Goal: Use online tool/utility: Utilize a website feature to perform a specific function

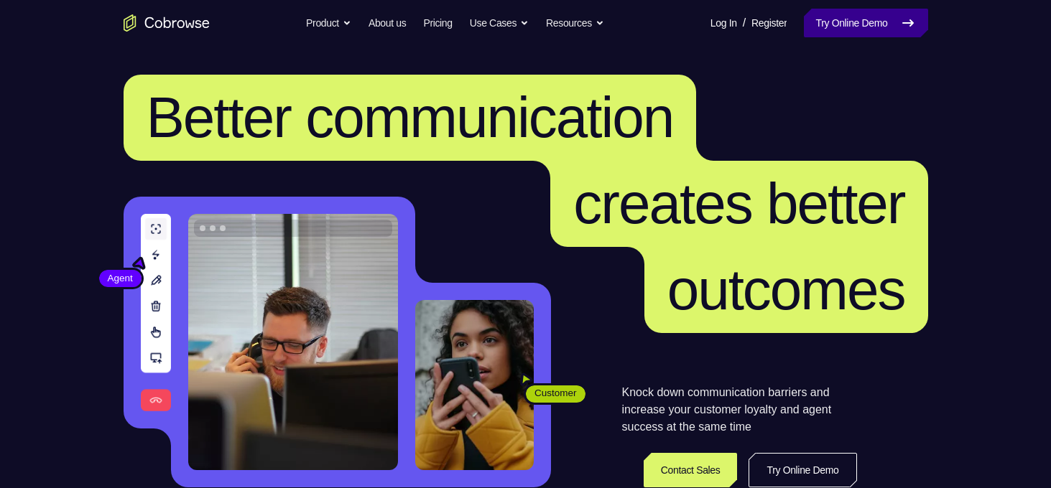
click at [878, 20] on link "Try Online Demo" at bounding box center [866, 23] width 124 height 29
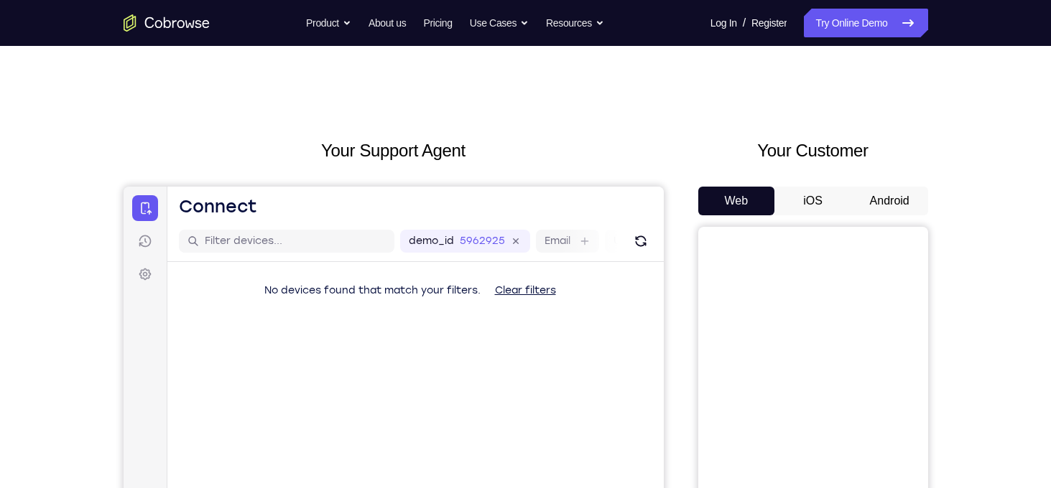
click at [884, 187] on button "Android" at bounding box center [889, 201] width 77 height 29
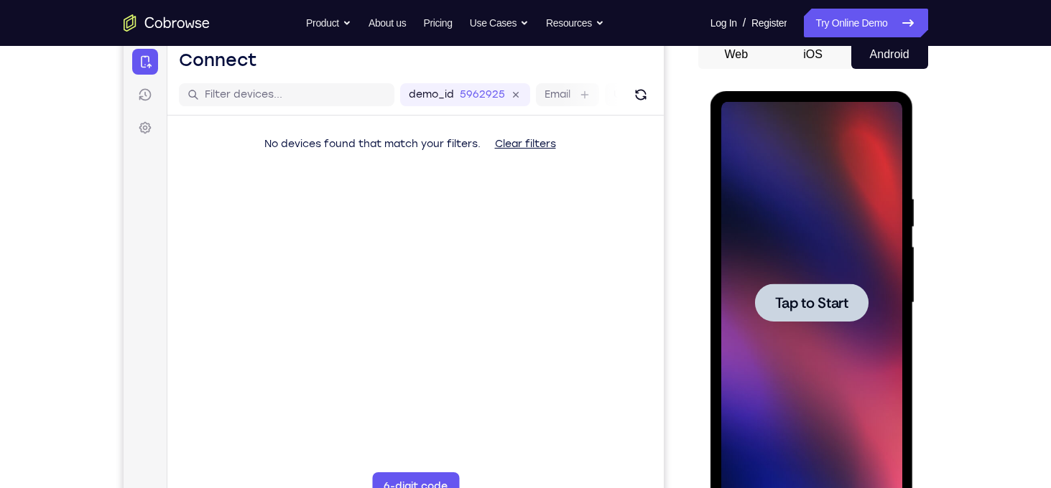
click at [856, 302] on div at bounding box center [811, 303] width 113 height 38
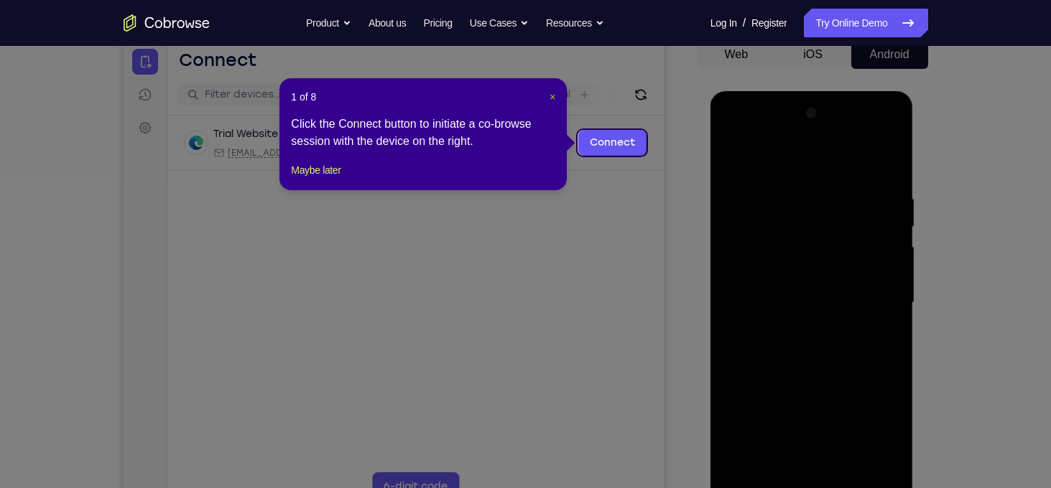
click at [551, 96] on span "×" at bounding box center [553, 96] width 6 height 11
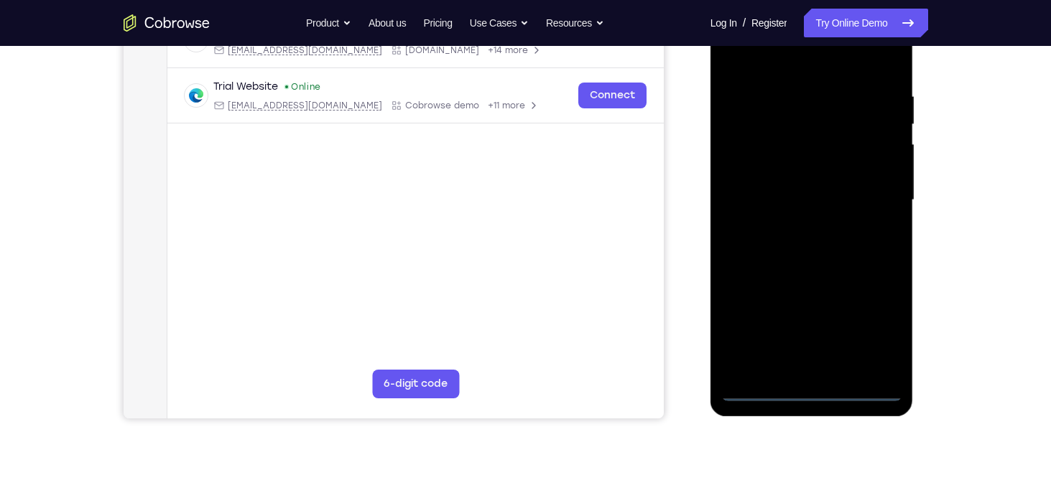
scroll to position [250, 0]
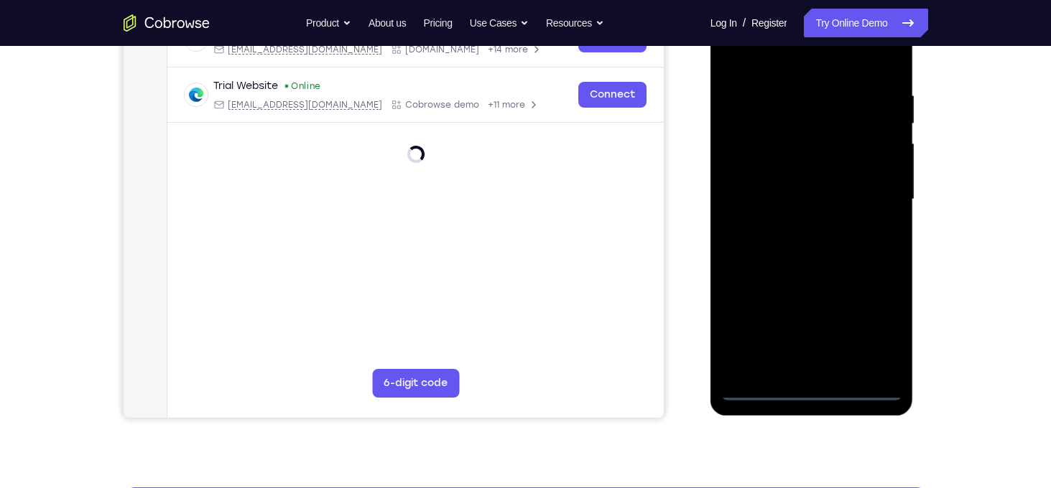
click at [810, 390] on div at bounding box center [811, 200] width 181 height 402
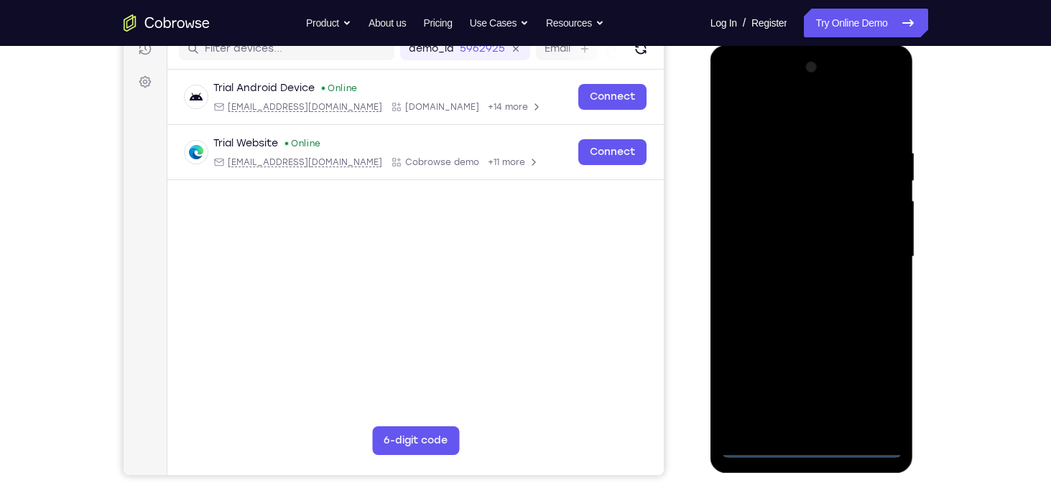
scroll to position [190, 0]
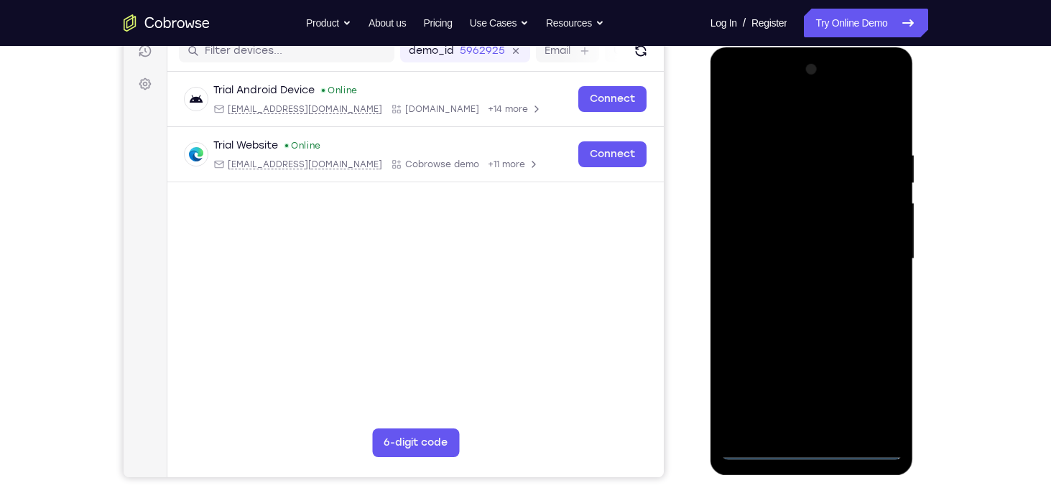
click at [870, 402] on div at bounding box center [811, 259] width 181 height 402
click at [802, 110] on div at bounding box center [811, 259] width 181 height 402
click at [875, 250] on div at bounding box center [811, 259] width 181 height 402
click at [798, 288] on div at bounding box center [811, 259] width 181 height 402
click at [763, 249] on div at bounding box center [811, 259] width 181 height 402
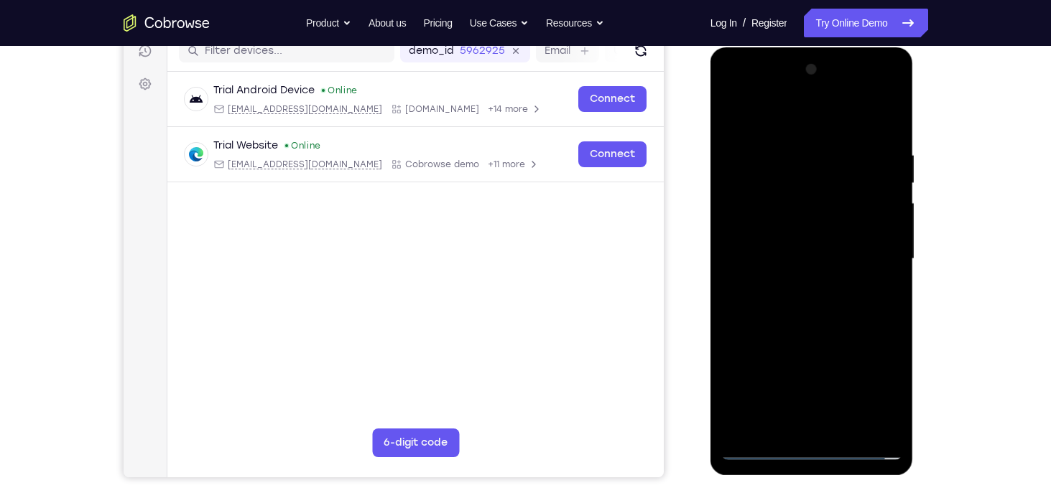
click at [784, 230] on div at bounding box center [811, 259] width 181 height 402
click at [807, 256] on div at bounding box center [811, 259] width 181 height 402
click at [827, 323] on div at bounding box center [811, 259] width 181 height 402
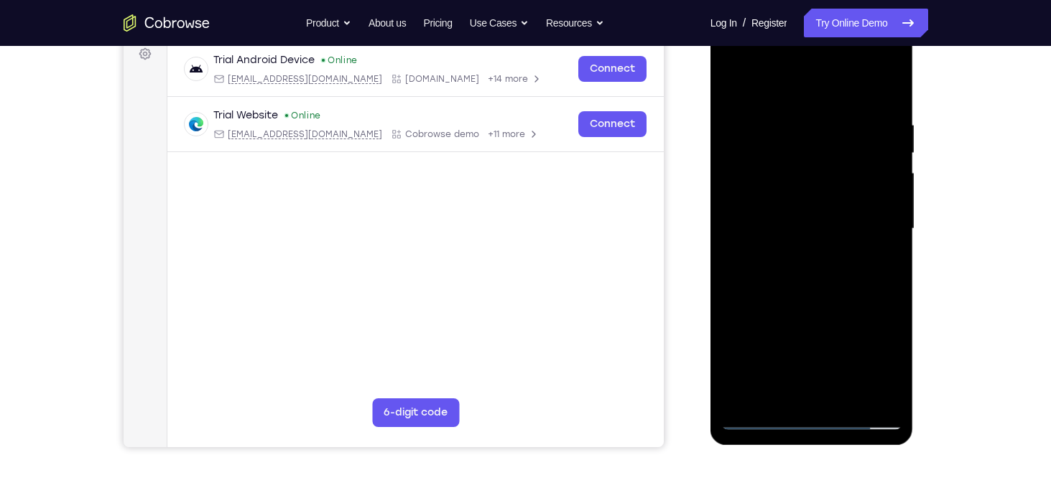
scroll to position [221, 0]
click at [846, 398] on div at bounding box center [811, 228] width 181 height 402
click at [821, 306] on div at bounding box center [811, 228] width 181 height 402
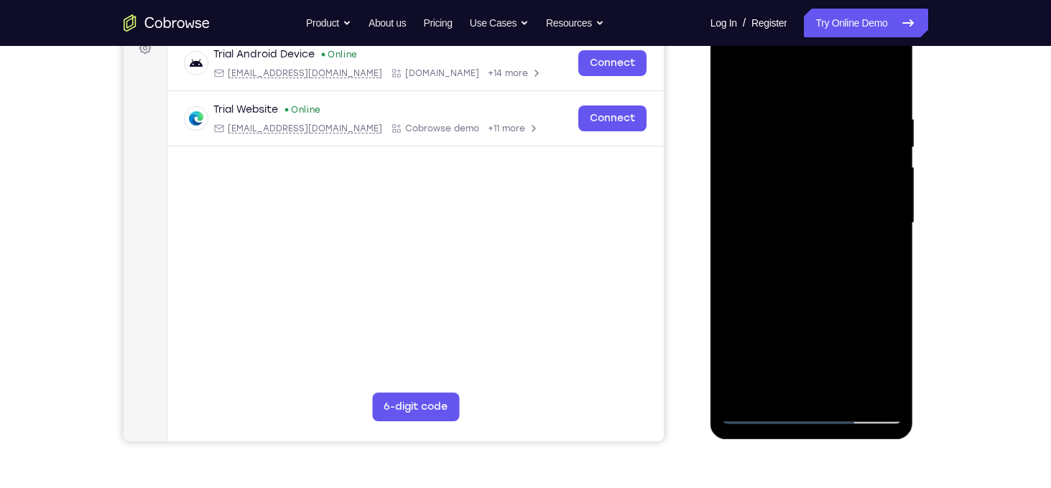
scroll to position [225, 0]
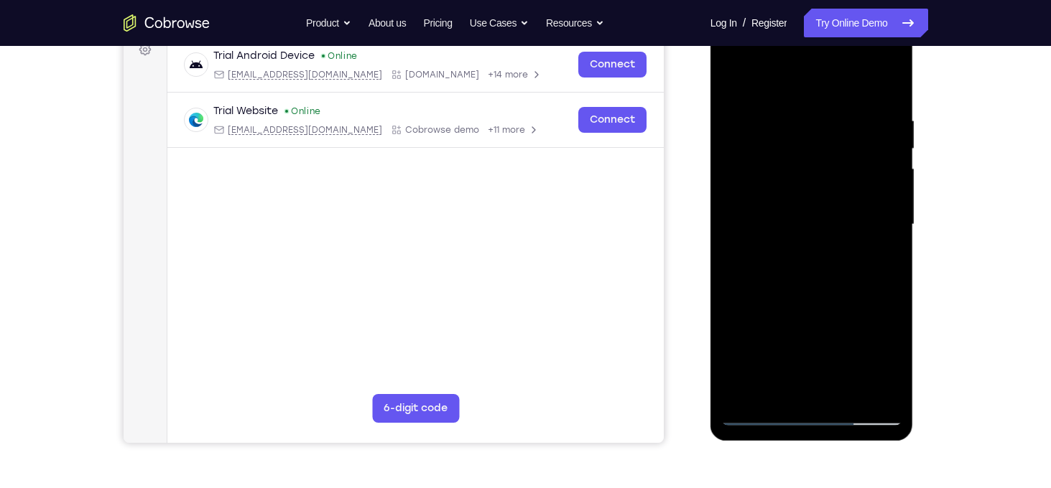
click at [736, 80] on div at bounding box center [811, 225] width 181 height 402
click at [788, 116] on div at bounding box center [811, 225] width 181 height 402
click at [880, 201] on div at bounding box center [811, 225] width 181 height 402
click at [887, 144] on div at bounding box center [811, 225] width 181 height 402
click at [886, 144] on div at bounding box center [811, 225] width 181 height 402
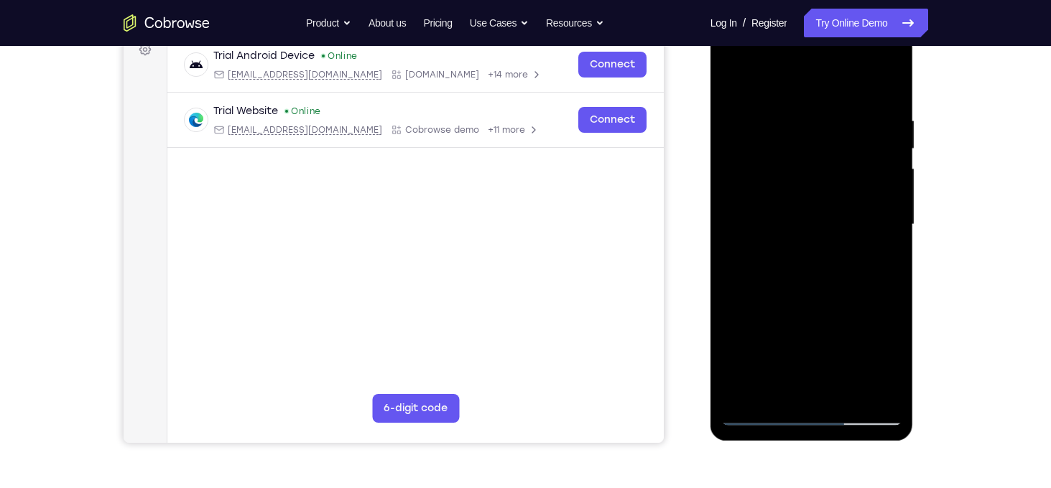
click at [886, 144] on div at bounding box center [811, 225] width 181 height 402
click at [891, 87] on div at bounding box center [811, 225] width 181 height 402
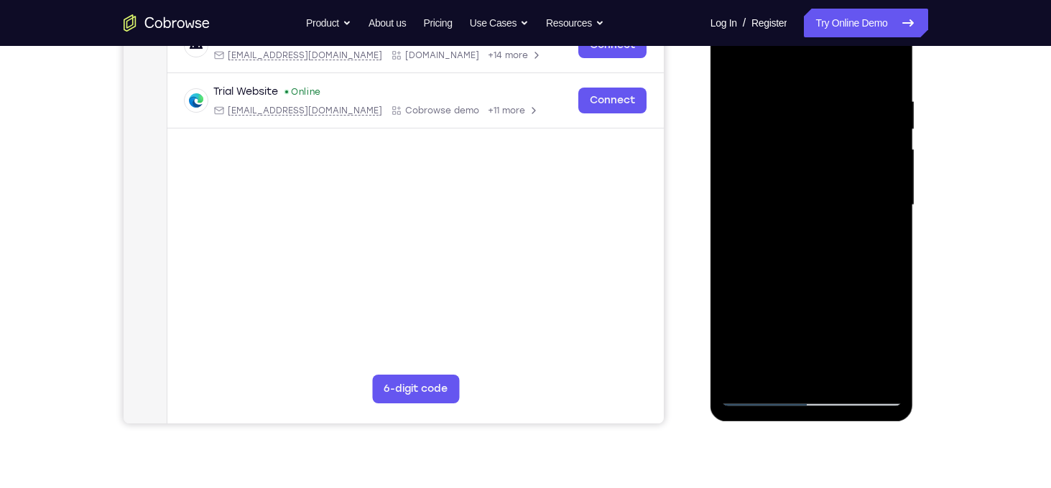
scroll to position [261, 0]
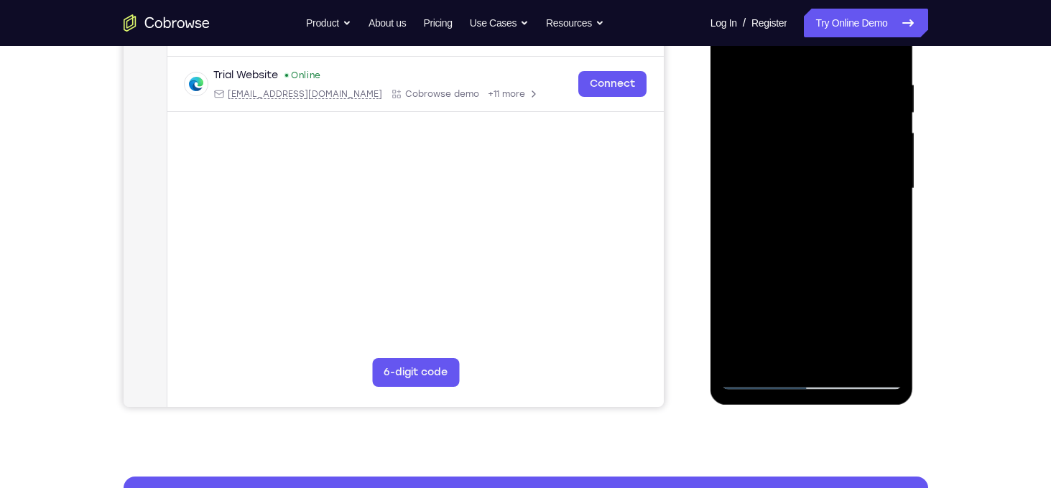
click at [845, 354] on div at bounding box center [811, 189] width 181 height 402
click at [779, 60] on div at bounding box center [811, 189] width 181 height 402
click at [769, 98] on div at bounding box center [811, 189] width 181 height 402
click at [875, 225] on div at bounding box center [811, 189] width 181 height 402
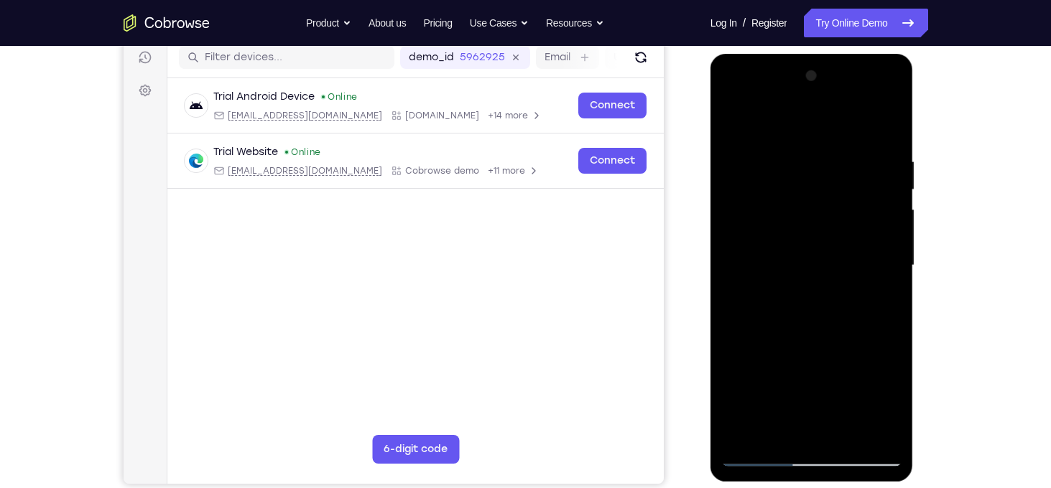
click at [739, 126] on div at bounding box center [811, 266] width 181 height 402
click at [761, 453] on div at bounding box center [811, 266] width 181 height 402
click at [725, 125] on div at bounding box center [811, 266] width 181 height 402
drag, startPoint x: 845, startPoint y: 398, endPoint x: 861, endPoint y: 261, distance: 137.5
click at [861, 261] on div at bounding box center [811, 266] width 181 height 402
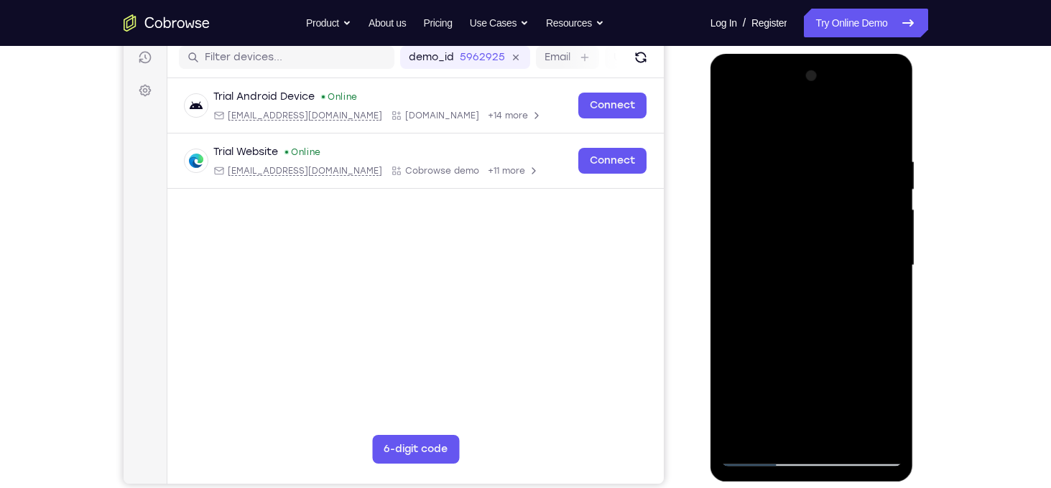
drag, startPoint x: 836, startPoint y: 397, endPoint x: 849, endPoint y: 272, distance: 125.7
click at [849, 272] on div at bounding box center [811, 266] width 181 height 402
drag, startPoint x: 845, startPoint y: 379, endPoint x: 848, endPoint y: 289, distance: 89.9
click at [848, 289] on div at bounding box center [811, 266] width 181 height 402
drag, startPoint x: 830, startPoint y: 380, endPoint x: 842, endPoint y: 310, distance: 71.4
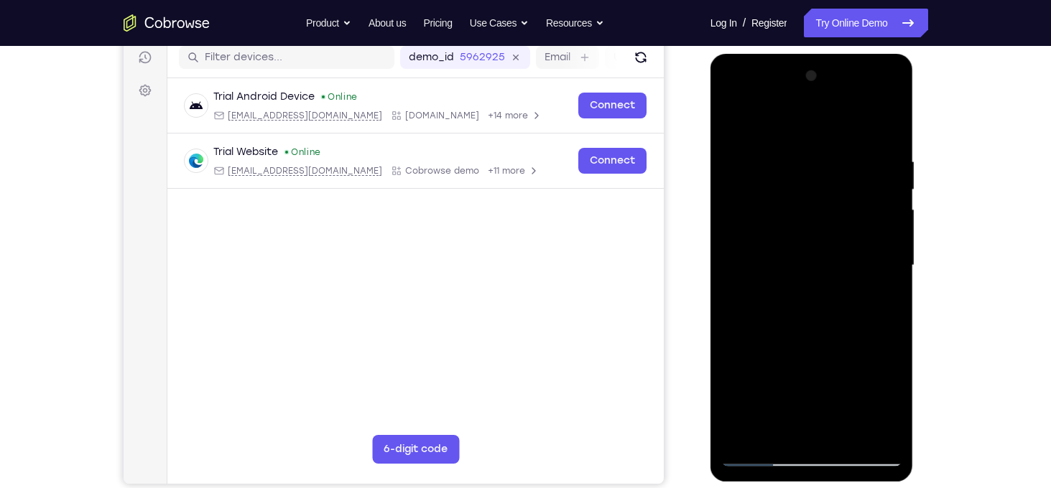
click at [842, 310] on div at bounding box center [811, 266] width 181 height 402
click at [788, 295] on div at bounding box center [811, 266] width 181 height 402
drag, startPoint x: 828, startPoint y: 333, endPoint x: 827, endPoint y: 425, distance: 92.7
click at [827, 425] on div at bounding box center [811, 266] width 181 height 402
drag, startPoint x: 828, startPoint y: 238, endPoint x: 820, endPoint y: 436, distance: 197.7
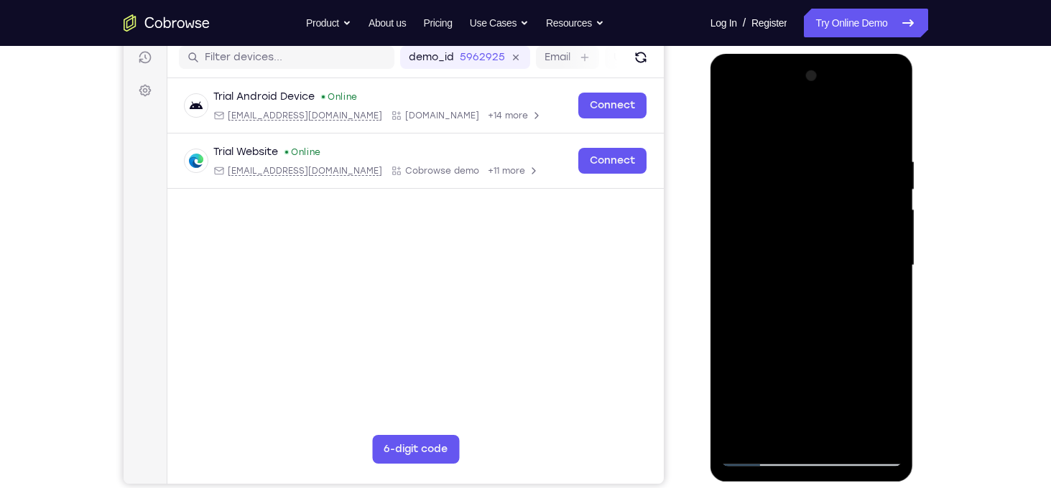
click at [820, 436] on div at bounding box center [811, 266] width 181 height 402
drag, startPoint x: 808, startPoint y: 254, endPoint x: 829, endPoint y: 501, distance: 248.0
click at [829, 485] on html "Online web based iOS Simulators and Android Emulators. Run iPhone, iPad, Mobile…" at bounding box center [812, 269] width 205 height 431
drag, startPoint x: 830, startPoint y: 198, endPoint x: 814, endPoint y: 525, distance: 327.9
click at [814, 485] on html "Online web based iOS Simulators and Android Emulators. Run iPhone, iPad, Mobile…" at bounding box center [812, 269] width 205 height 431
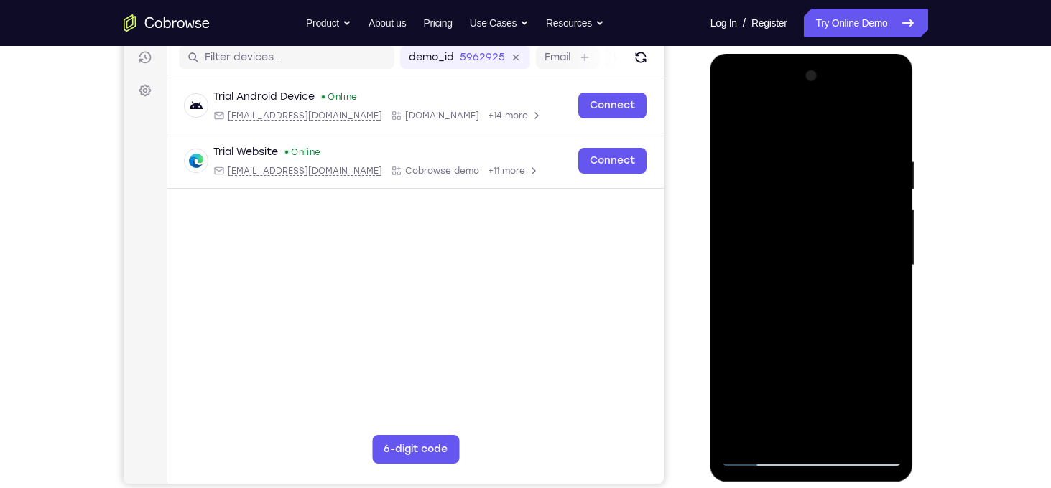
drag, startPoint x: 797, startPoint y: 187, endPoint x: 839, endPoint y: 514, distance: 329.5
click at [839, 485] on html "Online web based iOS Simulators and Android Emulators. Run iPhone, iPad, Mobile…" at bounding box center [812, 269] width 205 height 431
click at [733, 124] on div at bounding box center [811, 266] width 181 height 402
drag, startPoint x: 865, startPoint y: 255, endPoint x: 888, endPoint y: 525, distance: 271.1
click at [888, 485] on html "Online web based iOS Simulators and Android Emulators. Run iPhone, iPad, Mobile…" at bounding box center [812, 269] width 205 height 431
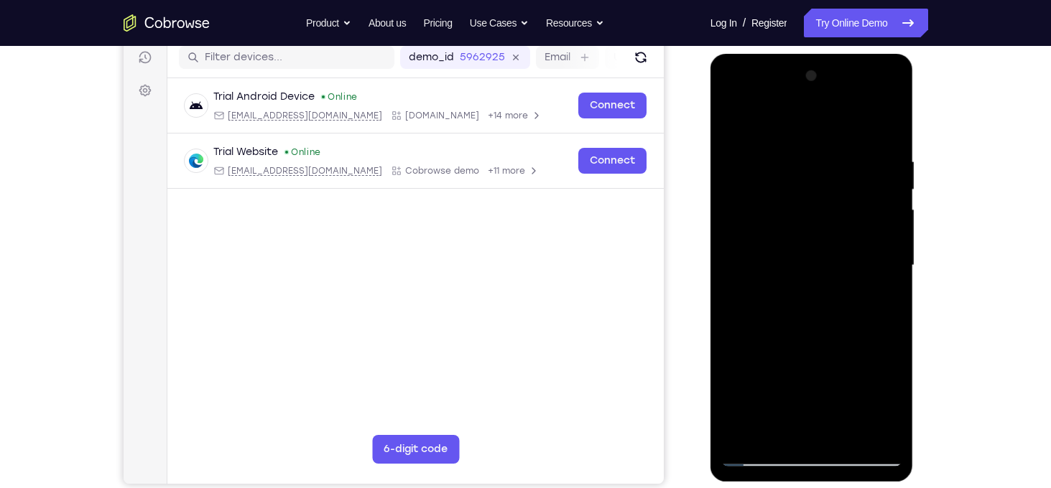
drag, startPoint x: 840, startPoint y: 259, endPoint x: 916, endPoint y: -9, distance: 277.8
click at [915, 54] on html "Online web based iOS Simulators and Android Emulators. Run iPhone, iPad, Mobile…" at bounding box center [812, 269] width 205 height 431
drag, startPoint x: 825, startPoint y: 363, endPoint x: 838, endPoint y: 220, distance: 143.5
click at [838, 220] on div at bounding box center [811, 266] width 181 height 402
click at [755, 453] on div at bounding box center [811, 266] width 181 height 402
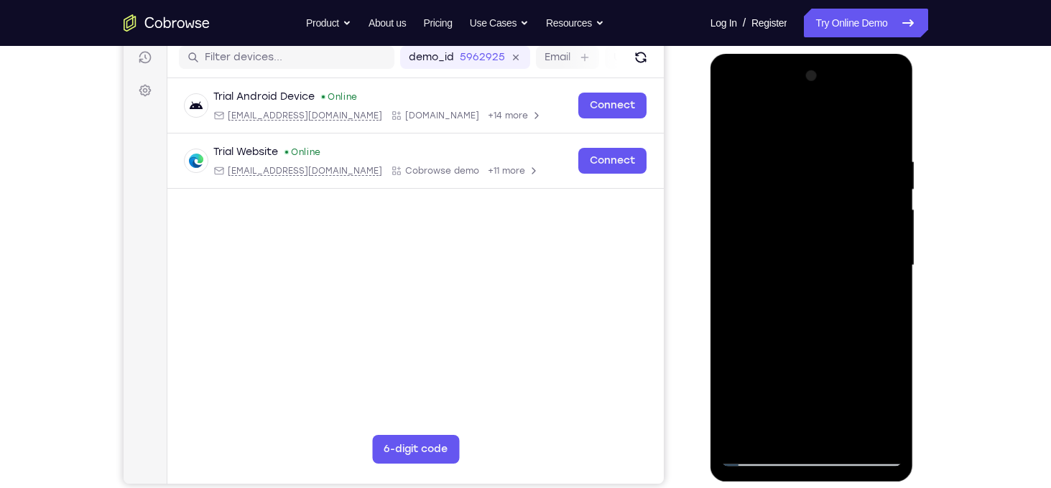
click at [741, 126] on div at bounding box center [811, 266] width 181 height 402
drag, startPoint x: 833, startPoint y: 198, endPoint x: 897, endPoint y: -15, distance: 222.2
click at [897, 54] on html "Online web based iOS Simulators and Android Emulators. Run iPhone, iPad, Mobile…" at bounding box center [812, 269] width 205 height 431
drag, startPoint x: 861, startPoint y: 305, endPoint x: 903, endPoint y: 17, distance: 291.1
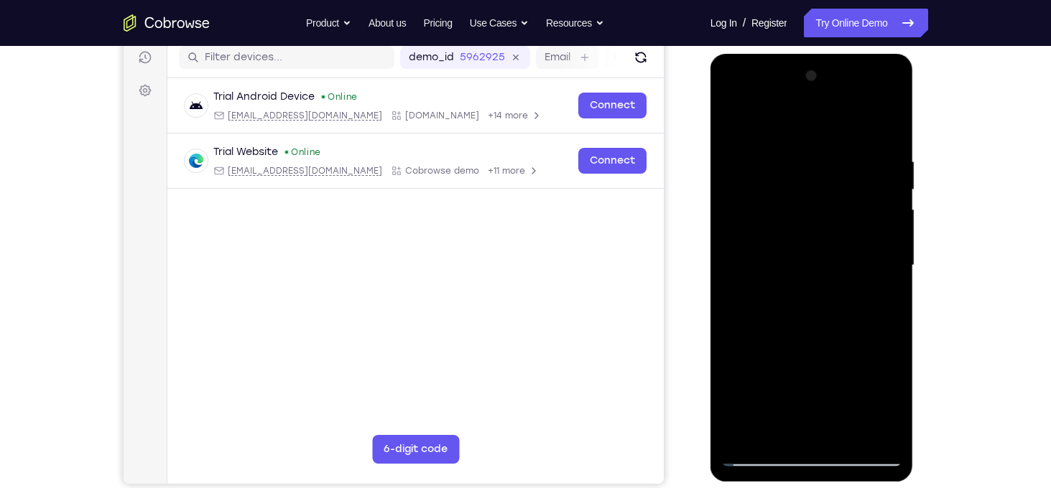
click at [903, 54] on html "Online web based iOS Simulators and Android Emulators. Run iPhone, iPad, Mobile…" at bounding box center [812, 269] width 205 height 431
drag, startPoint x: 861, startPoint y: 313, endPoint x: 886, endPoint y: 90, distance: 224.8
click at [886, 90] on div at bounding box center [811, 266] width 181 height 402
drag, startPoint x: 852, startPoint y: 343, endPoint x: 871, endPoint y: 177, distance: 167.0
click at [871, 177] on div at bounding box center [811, 266] width 181 height 402
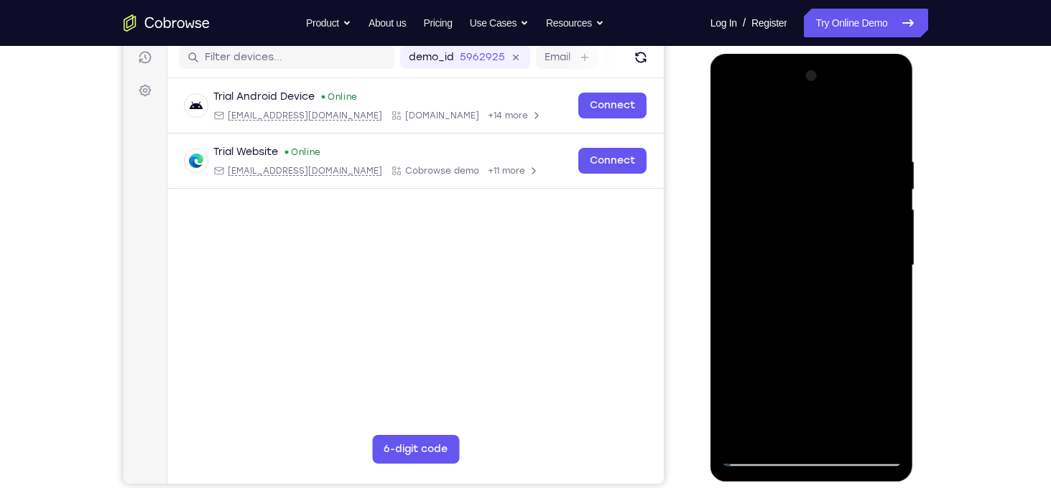
drag, startPoint x: 866, startPoint y: 329, endPoint x: 882, endPoint y: 159, distance: 171.0
click at [882, 159] on div at bounding box center [811, 266] width 181 height 402
drag, startPoint x: 878, startPoint y: 255, endPoint x: 875, endPoint y: 88, distance: 167.4
click at [875, 88] on div at bounding box center [811, 266] width 181 height 402
drag, startPoint x: 863, startPoint y: 304, endPoint x: 866, endPoint y: 117, distance: 186.8
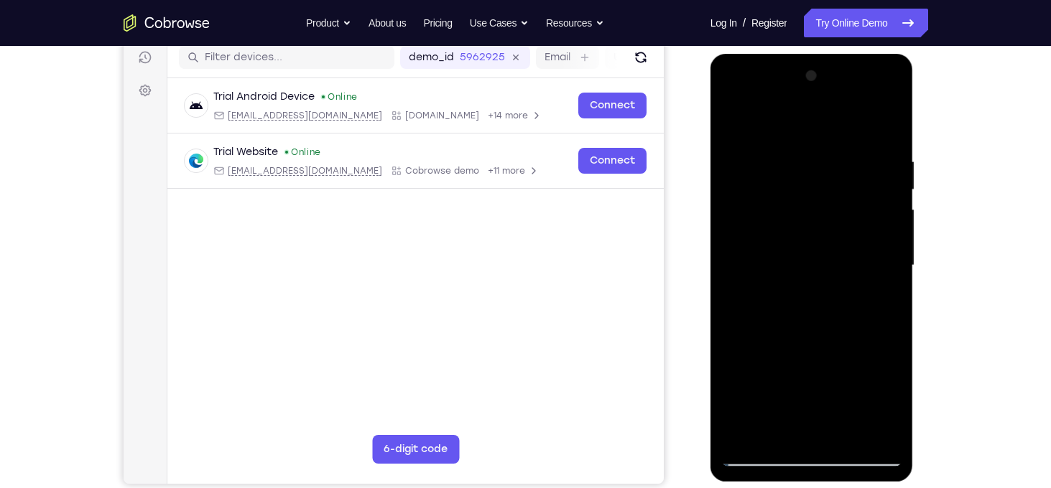
click at [866, 117] on div at bounding box center [811, 266] width 181 height 402
drag, startPoint x: 832, startPoint y: 302, endPoint x: 843, endPoint y: 85, distance: 217.2
click at [843, 85] on div at bounding box center [811, 266] width 181 height 402
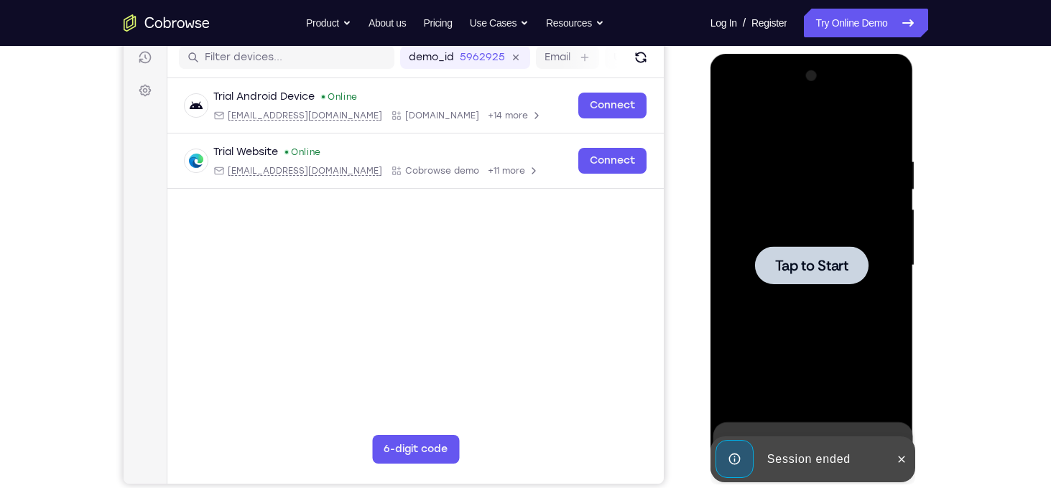
click at [825, 254] on div at bounding box center [811, 265] width 113 height 38
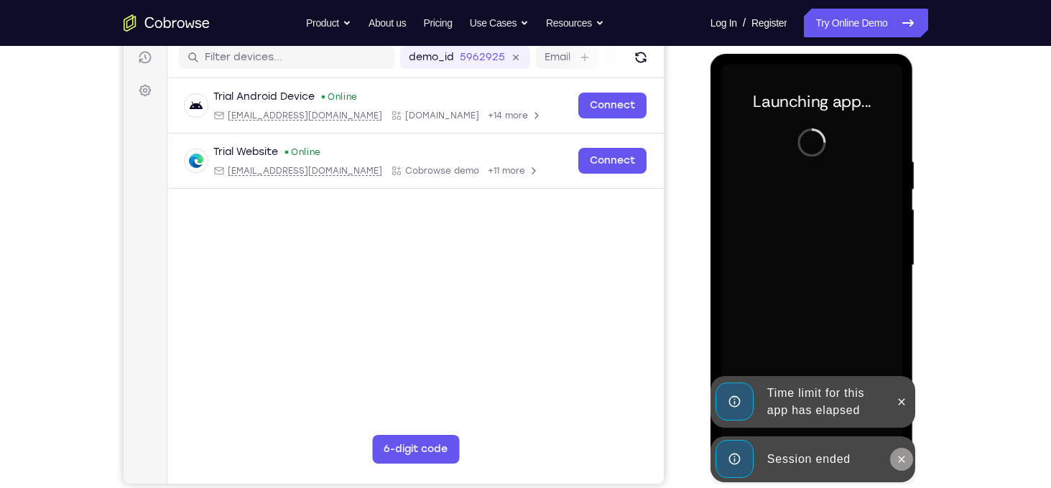
click at [901, 461] on icon at bounding box center [901, 459] width 11 height 11
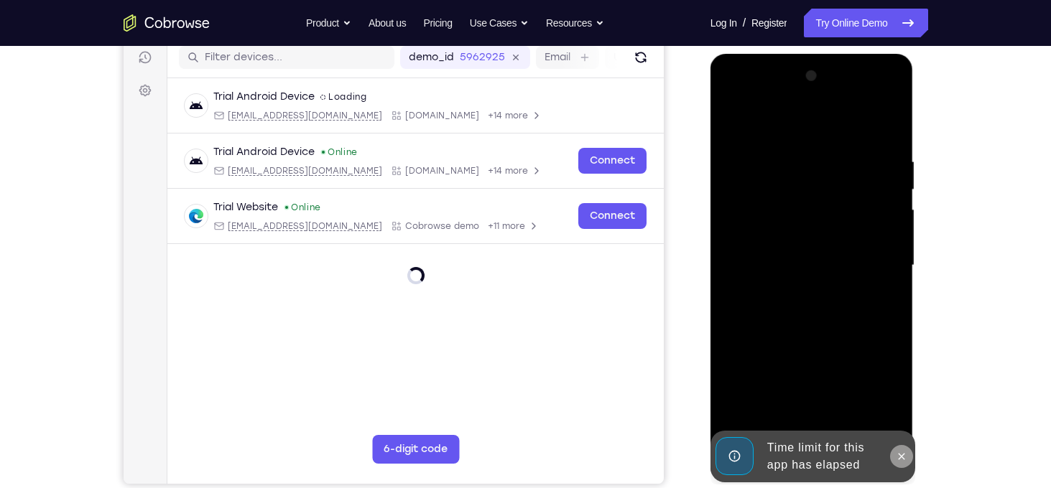
click at [901, 456] on icon at bounding box center [902, 456] width 6 height 6
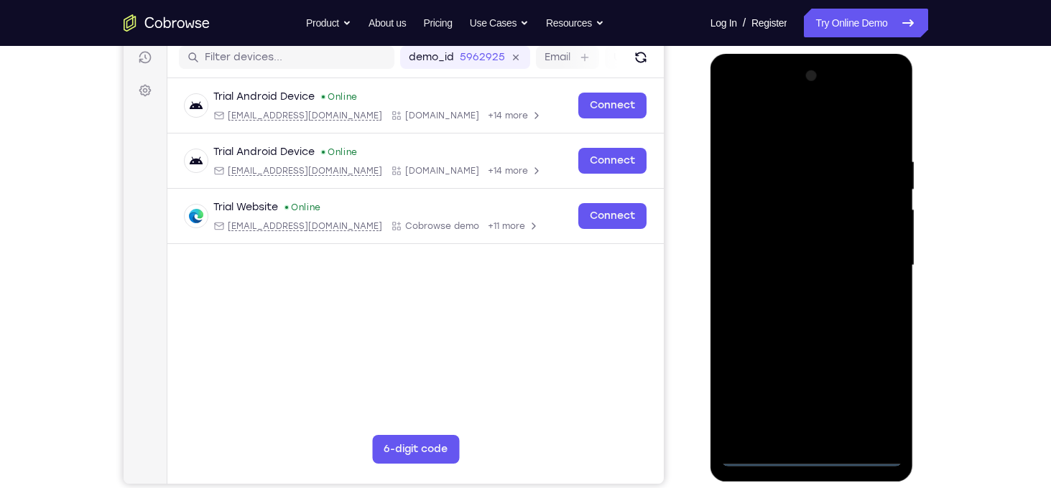
click at [817, 456] on div at bounding box center [811, 266] width 181 height 402
click at [876, 392] on div at bounding box center [811, 266] width 181 height 402
click at [794, 134] on div at bounding box center [811, 266] width 181 height 402
click at [867, 264] on div at bounding box center [811, 266] width 181 height 402
click at [796, 297] on div at bounding box center [811, 266] width 181 height 402
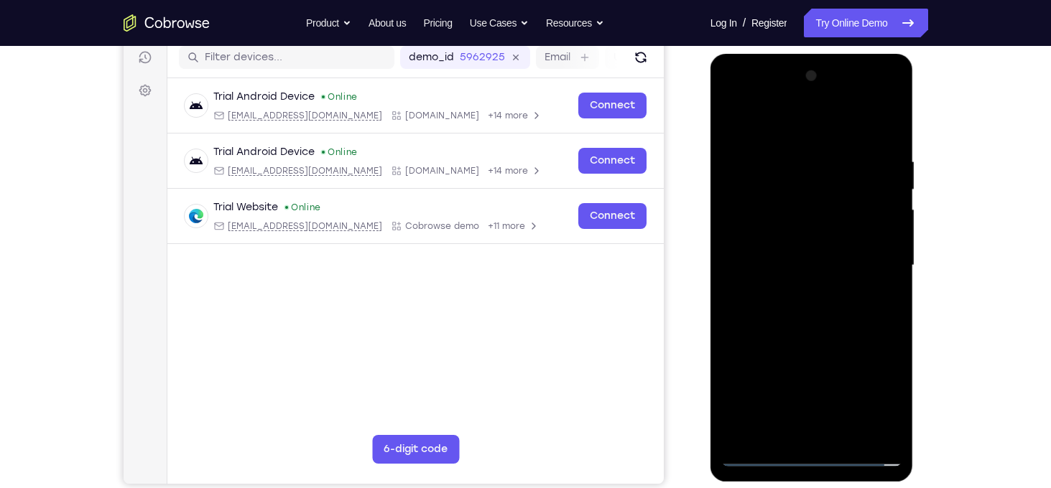
click at [756, 247] on div at bounding box center [811, 266] width 181 height 402
click at [765, 242] on div at bounding box center [811, 266] width 181 height 402
click at [787, 264] on div at bounding box center [811, 266] width 181 height 402
click at [815, 327] on div at bounding box center [811, 266] width 181 height 402
click at [789, 157] on div at bounding box center [811, 266] width 181 height 402
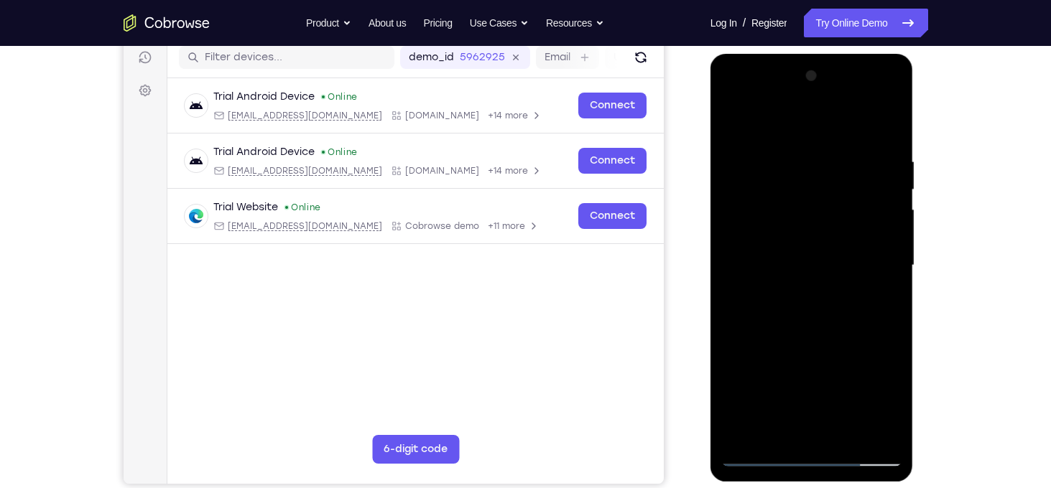
click at [858, 297] on div at bounding box center [811, 266] width 181 height 402
click at [903, 287] on div at bounding box center [811, 268] width 203 height 428
click at [899, 298] on div at bounding box center [811, 266] width 181 height 402
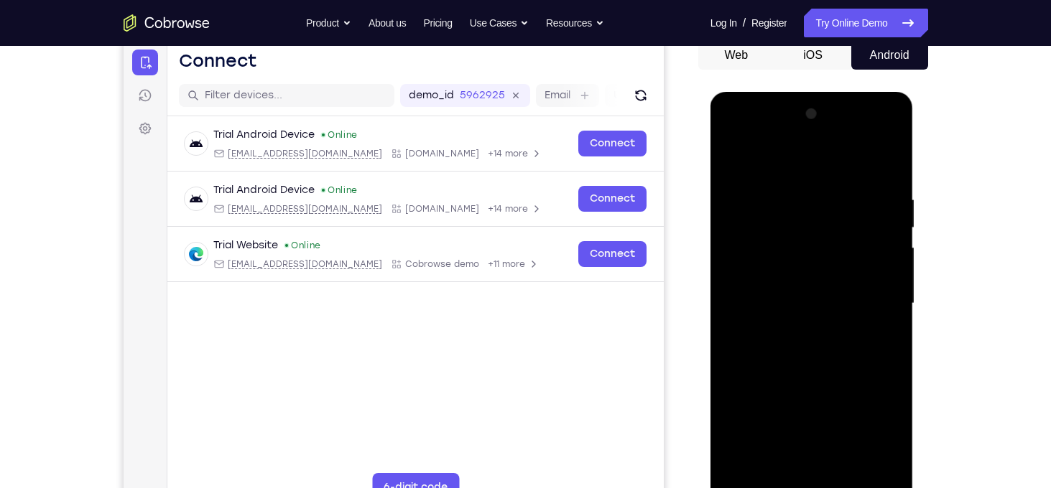
scroll to position [147, 0]
click at [899, 304] on div at bounding box center [811, 303] width 181 height 402
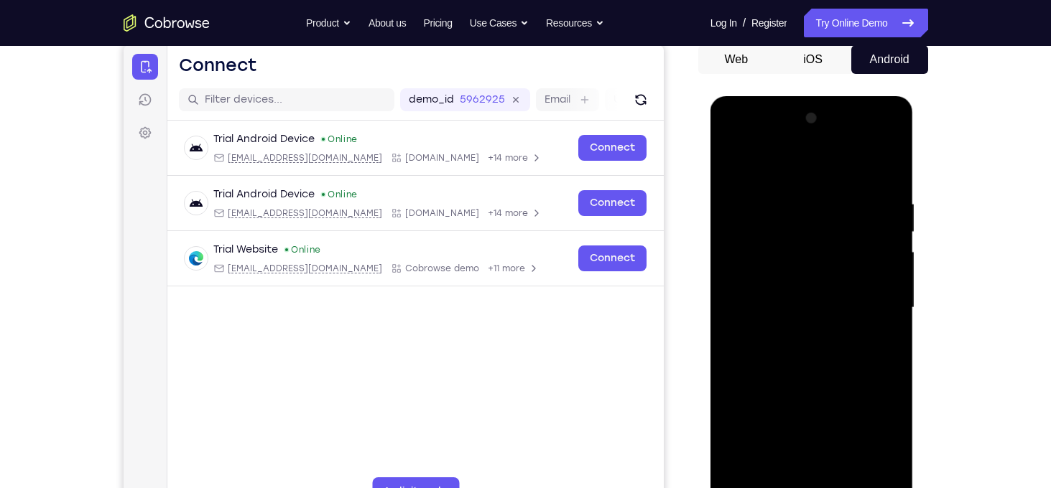
scroll to position [142, 0]
click at [899, 304] on div at bounding box center [811, 307] width 181 height 402
click at [901, 226] on div at bounding box center [811, 307] width 181 height 402
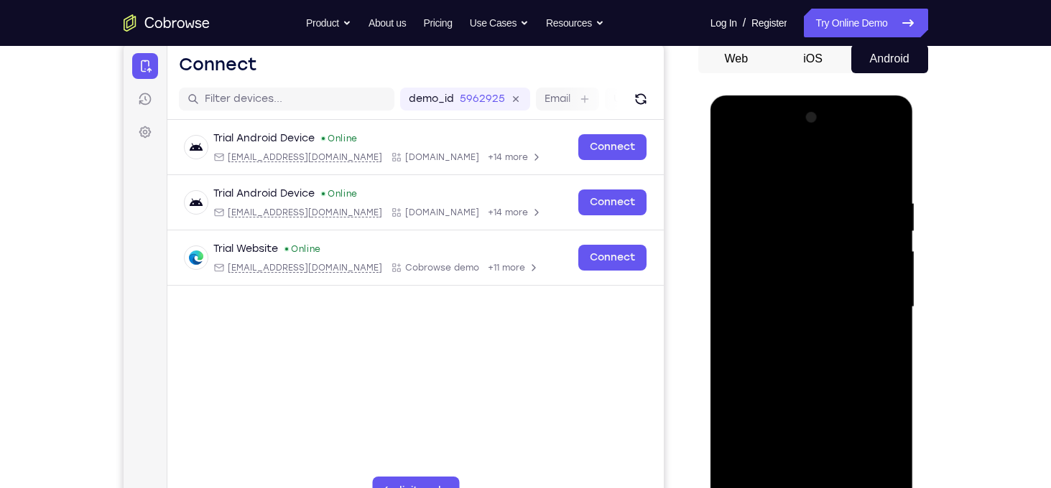
click at [884, 166] on div at bounding box center [811, 307] width 181 height 402
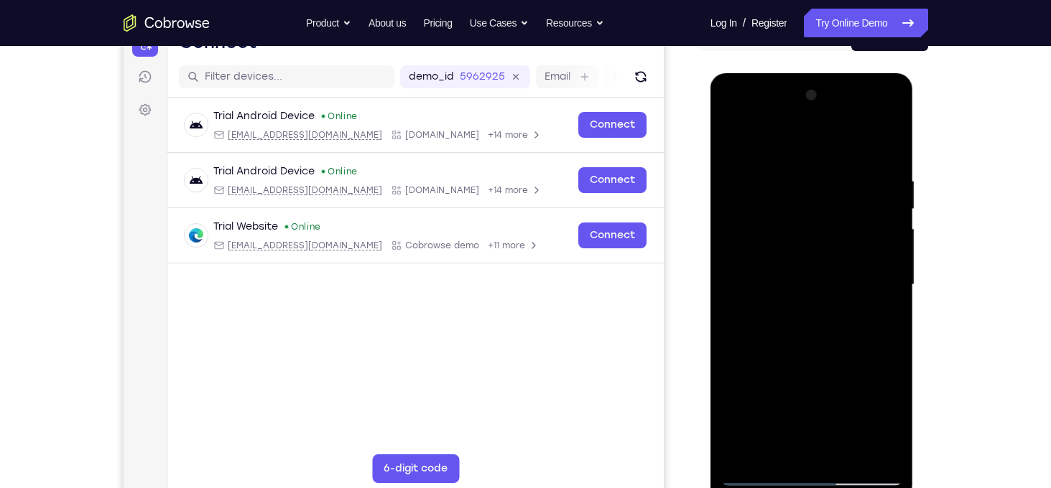
scroll to position [165, 0]
drag, startPoint x: 827, startPoint y: 416, endPoint x: 843, endPoint y: 242, distance: 174.5
click at [843, 242] on div at bounding box center [811, 284] width 181 height 402
drag, startPoint x: 810, startPoint y: 411, endPoint x: 822, endPoint y: 266, distance: 145.6
click at [822, 266] on div at bounding box center [811, 284] width 181 height 402
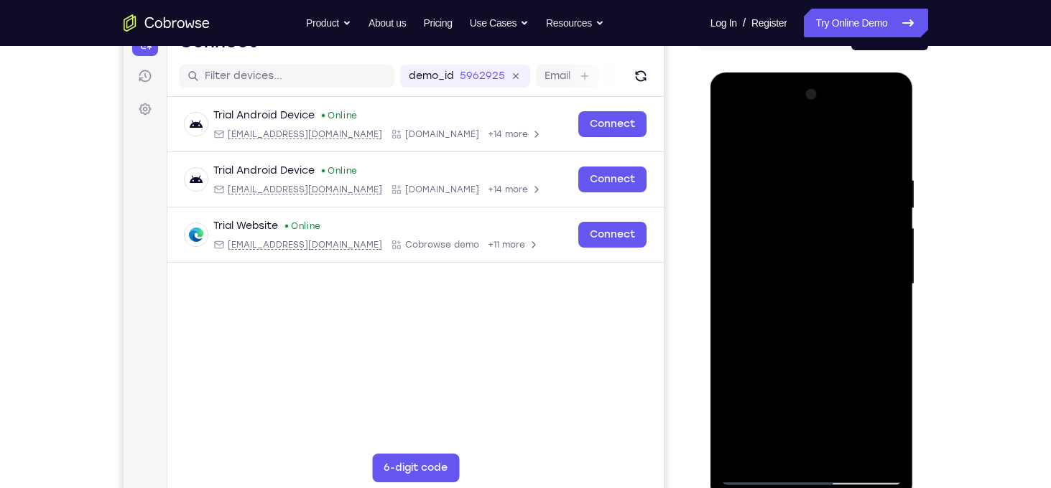
drag, startPoint x: 815, startPoint y: 351, endPoint x: 827, endPoint y: 245, distance: 106.9
click at [827, 245] on div at bounding box center [811, 284] width 181 height 402
drag, startPoint x: 815, startPoint y: 373, endPoint x: 846, endPoint y: 244, distance: 132.9
click at [846, 244] on div at bounding box center [811, 284] width 181 height 402
click at [815, 445] on div at bounding box center [811, 284] width 181 height 402
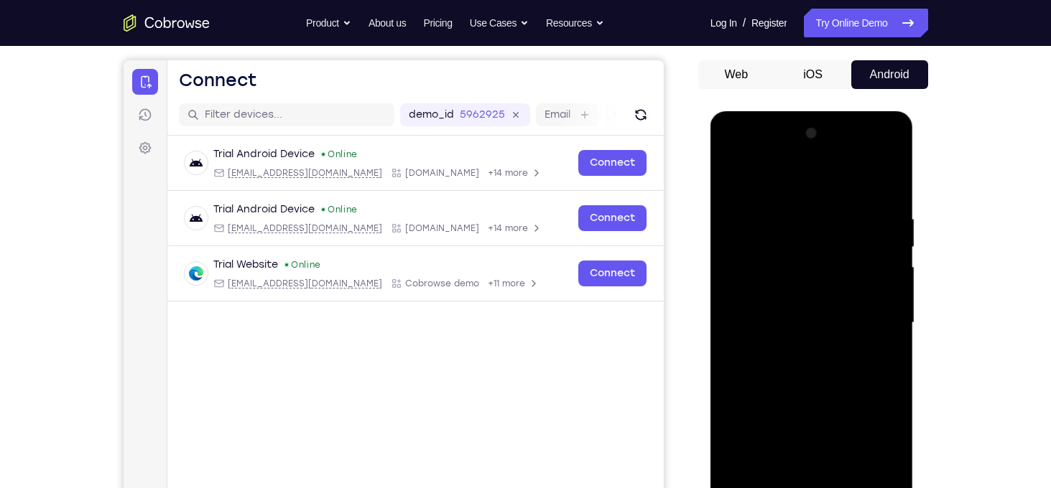
scroll to position [127, 0]
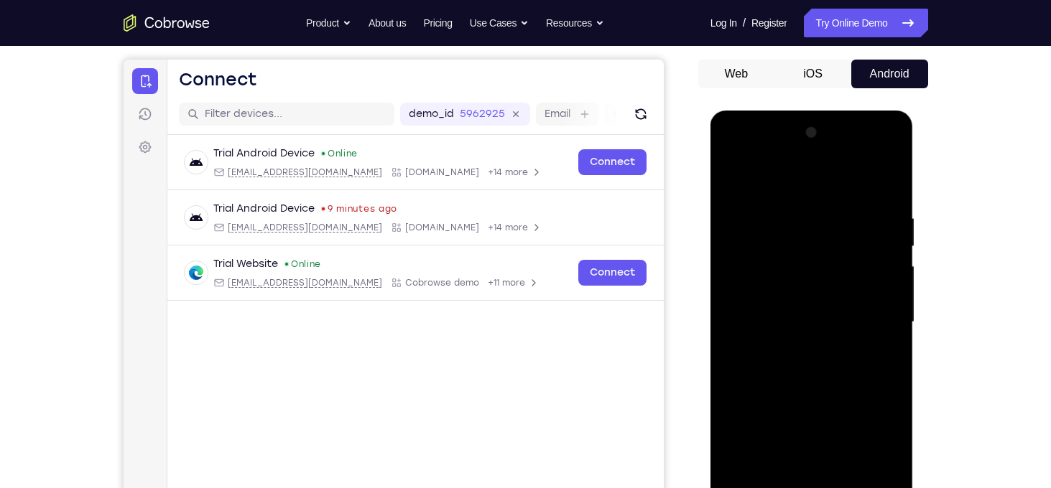
drag, startPoint x: 840, startPoint y: 375, endPoint x: 852, endPoint y: 260, distance: 115.6
click at [852, 260] on div at bounding box center [811, 322] width 181 height 402
drag, startPoint x: 834, startPoint y: 338, endPoint x: 863, endPoint y: 106, distance: 233.2
click at [863, 111] on html "Online web based iOS Simulators and Android Emulators. Run iPhone, iPad, Mobile…" at bounding box center [812, 326] width 205 height 431
drag, startPoint x: 811, startPoint y: 355, endPoint x: 820, endPoint y: 240, distance: 115.3
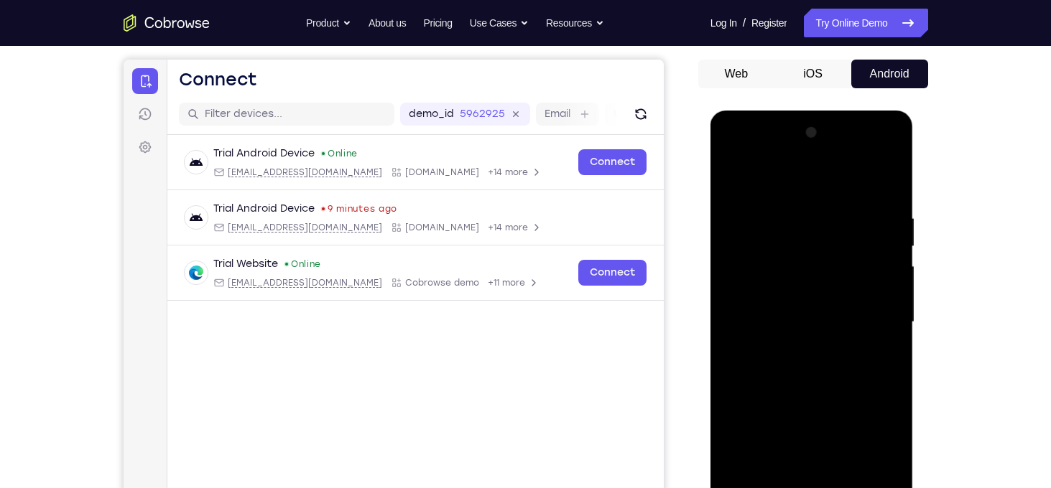
click at [820, 240] on div at bounding box center [811, 322] width 181 height 402
drag, startPoint x: 830, startPoint y: 419, endPoint x: 838, endPoint y: 174, distance: 245.8
click at [838, 174] on div at bounding box center [811, 322] width 181 height 402
drag, startPoint x: 825, startPoint y: 379, endPoint x: 842, endPoint y: 266, distance: 113.3
click at [842, 266] on div at bounding box center [811, 322] width 181 height 402
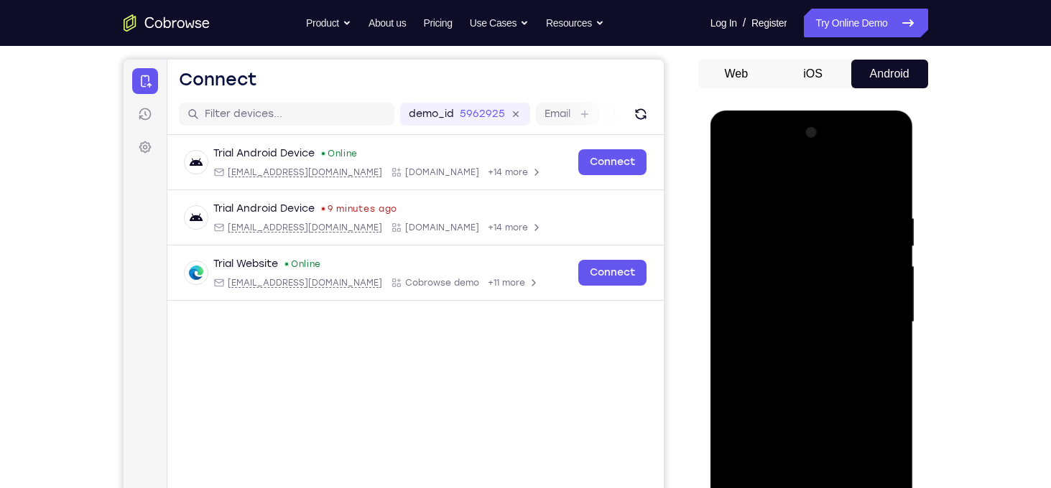
drag, startPoint x: 833, startPoint y: 404, endPoint x: 850, endPoint y: 209, distance: 196.1
click at [850, 209] on div at bounding box center [811, 322] width 181 height 402
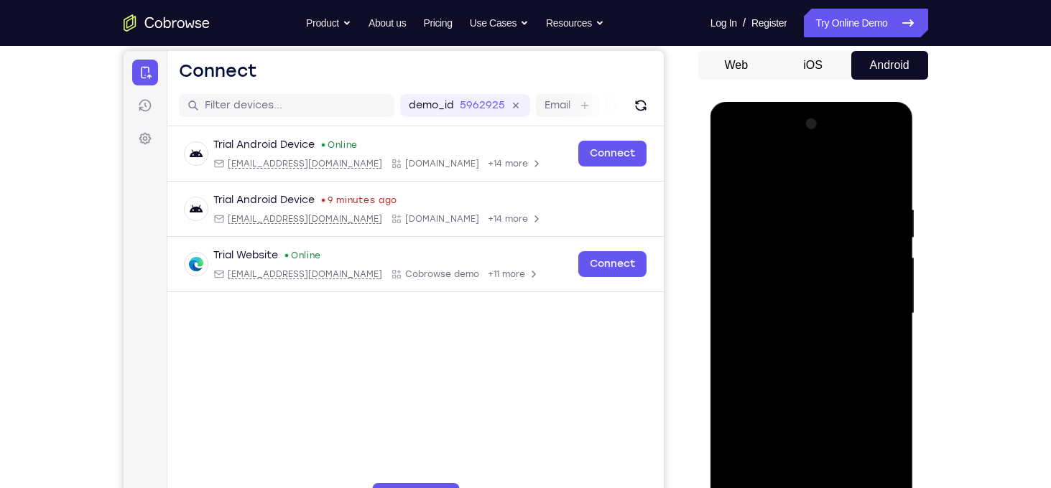
scroll to position [136, 0]
drag, startPoint x: 833, startPoint y: 340, endPoint x: 869, endPoint y: 213, distance: 132.1
click at [869, 213] on div at bounding box center [811, 313] width 181 height 402
drag, startPoint x: 838, startPoint y: 382, endPoint x: 883, endPoint y: 180, distance: 206.7
click at [883, 180] on div at bounding box center [811, 313] width 181 height 402
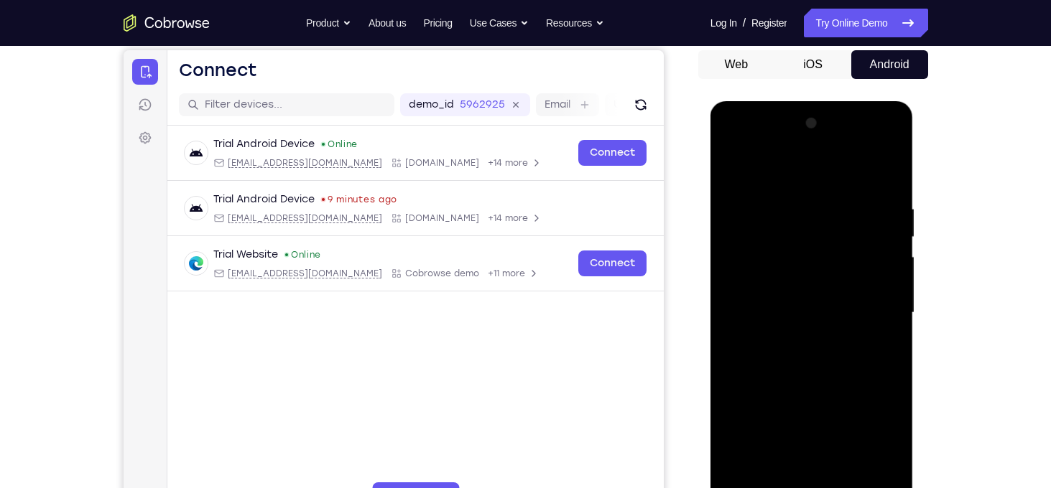
drag, startPoint x: 848, startPoint y: 346, endPoint x: 871, endPoint y: 142, distance: 204.6
click at [871, 142] on div at bounding box center [811, 313] width 181 height 402
drag, startPoint x: 833, startPoint y: 394, endPoint x: 861, endPoint y: 264, distance: 133.0
click at [861, 264] on div at bounding box center [811, 313] width 181 height 402
drag, startPoint x: 817, startPoint y: 364, endPoint x: 846, endPoint y: 144, distance: 221.7
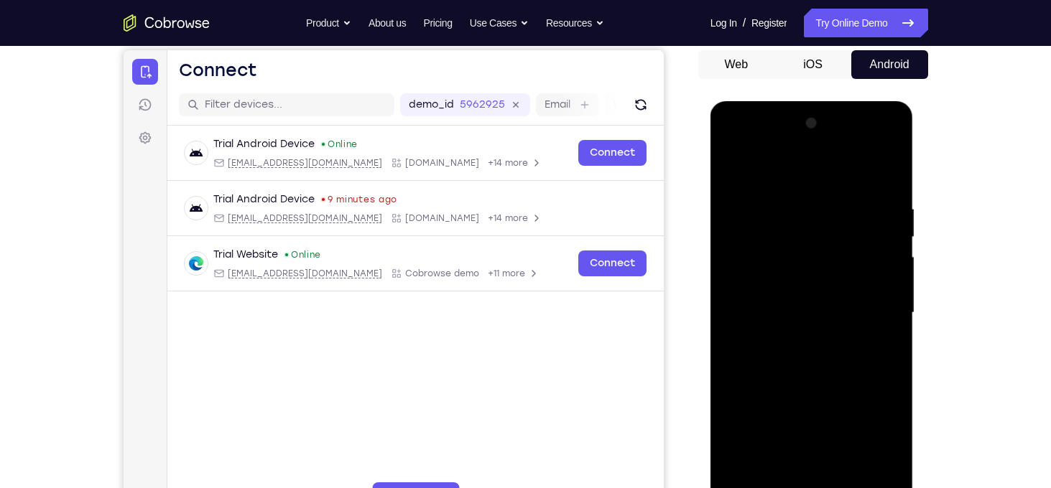
click at [846, 144] on div at bounding box center [811, 313] width 181 height 402
drag, startPoint x: 819, startPoint y: 363, endPoint x: 856, endPoint y: 212, distance: 155.9
click at [856, 212] on div at bounding box center [811, 313] width 181 height 402
drag, startPoint x: 825, startPoint y: 343, endPoint x: 871, endPoint y: 203, distance: 148.3
click at [871, 203] on div at bounding box center [811, 313] width 181 height 402
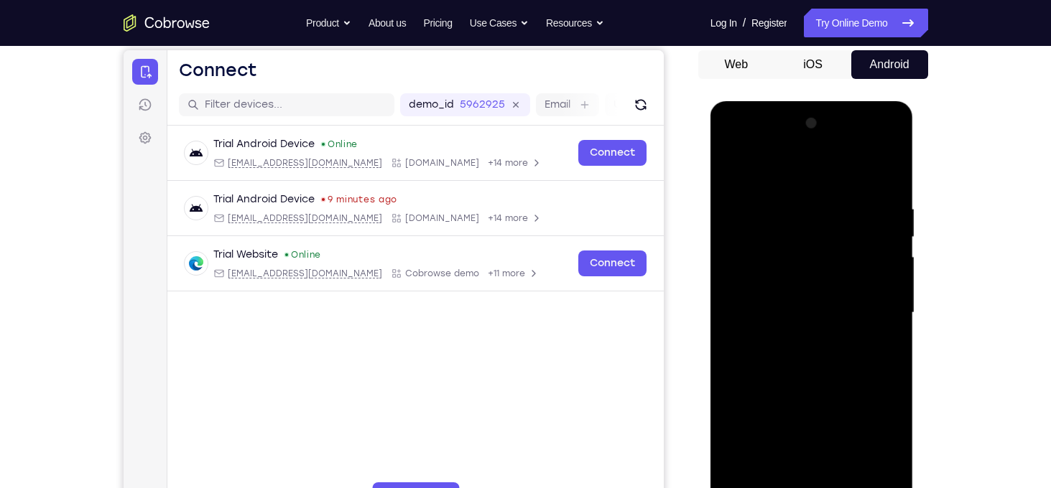
drag, startPoint x: 830, startPoint y: 335, endPoint x: 876, endPoint y: 106, distance: 233.8
click at [876, 106] on div at bounding box center [811, 315] width 203 height 428
drag, startPoint x: 829, startPoint y: 365, endPoint x: 851, endPoint y: 254, distance: 113.5
click at [851, 254] on div at bounding box center [811, 313] width 181 height 402
drag, startPoint x: 812, startPoint y: 361, endPoint x: 848, endPoint y: 110, distance: 254.1
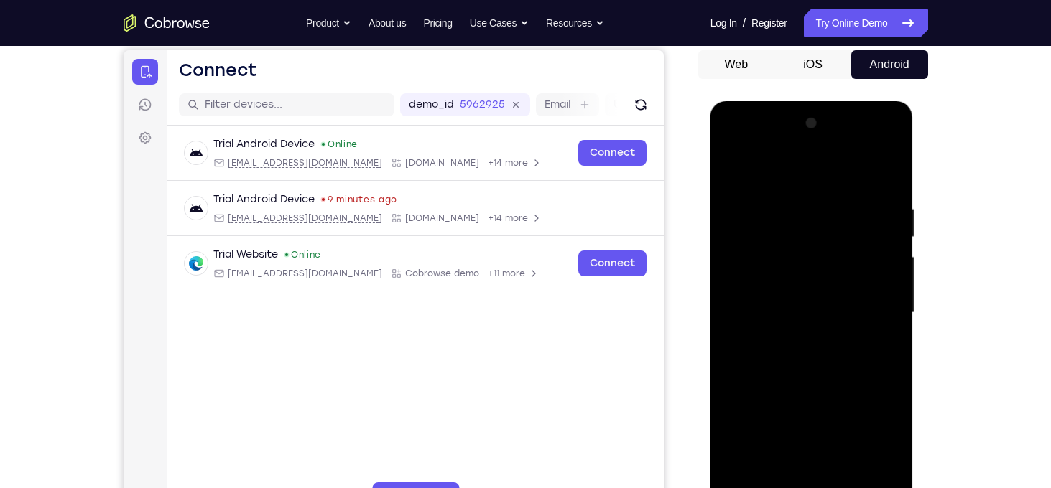
click at [848, 110] on div at bounding box center [811, 315] width 203 height 428
